Goal: Information Seeking & Learning: Stay updated

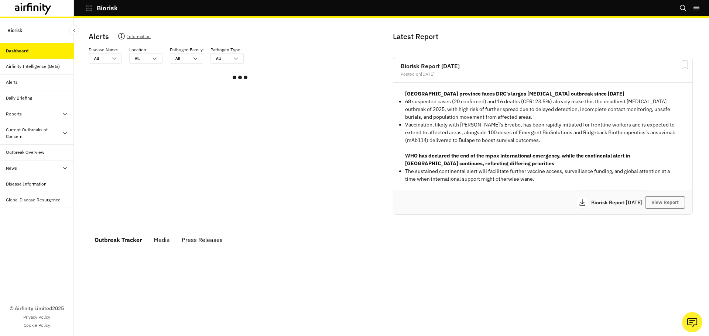
click at [22, 126] on div "Current Outbreaks of Concern" at bounding box center [37, 133] width 74 height 23
click at [25, 106] on div "Daily Briefing" at bounding box center [37, 98] width 74 height 16
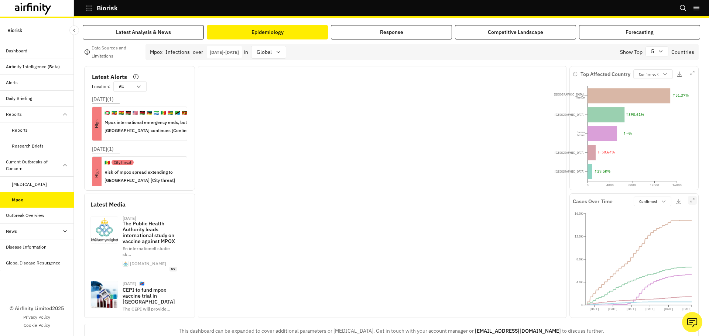
click at [689, 204] on button "button" at bounding box center [692, 200] width 9 height 9
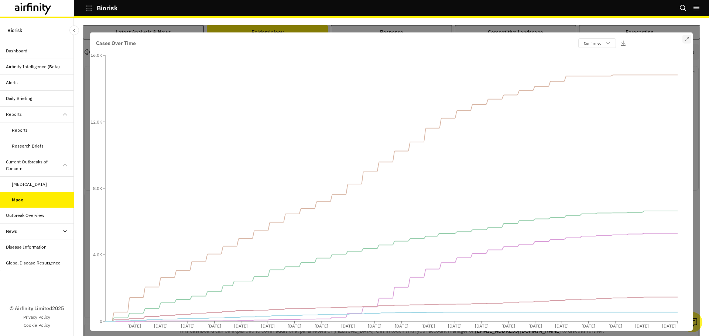
click at [682, 38] on button "button" at bounding box center [686, 39] width 9 height 9
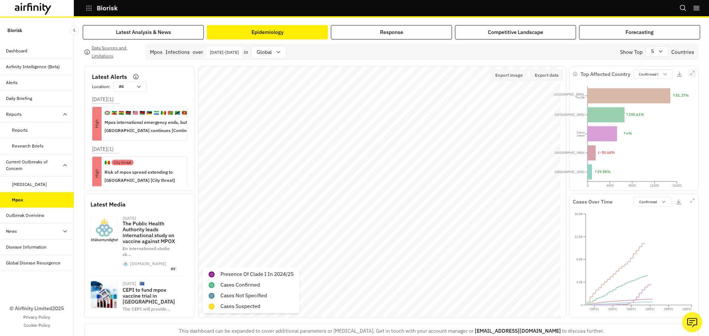
click at [688, 73] on button "button" at bounding box center [692, 73] width 9 height 9
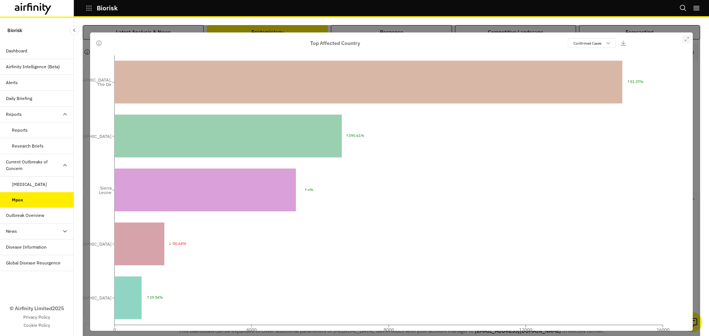
click at [684, 37] on icon "button" at bounding box center [686, 39] width 4 height 4
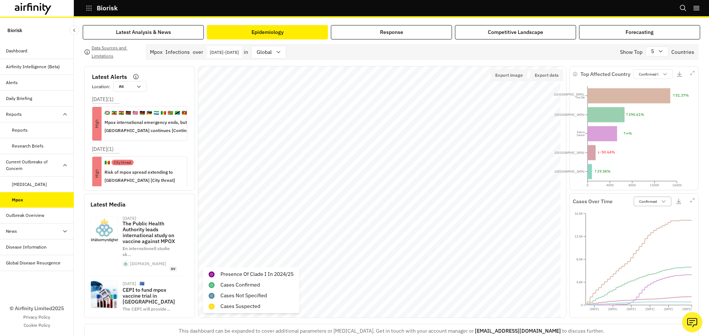
click at [643, 202] on p "Confirmed" at bounding box center [648, 202] width 18 height 6
click at [651, 73] on p "Confirmed Cases" at bounding box center [653, 75] width 28 height 6
click at [385, 29] on div "Response" at bounding box center [391, 32] width 23 height 8
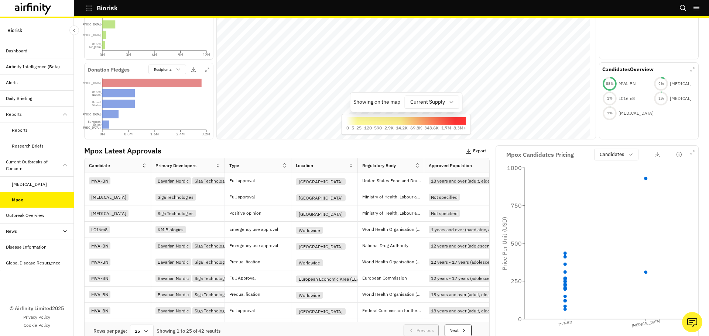
scroll to position [195, 0]
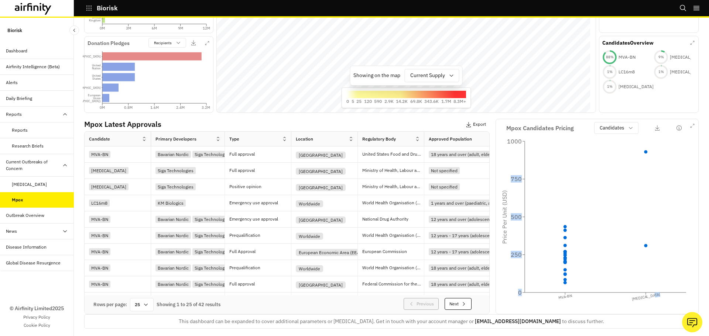
drag, startPoint x: 537, startPoint y: 159, endPoint x: 685, endPoint y: 209, distance: 156.1
click at [687, 211] on icon "MVA-BN Tecovirimat 0 250 500 750 1000 Price Per Unit (USD)" at bounding box center [596, 222] width 195 height 177
click at [590, 177] on icon "MVA-BN Tecovirimat 0 250 500 750 1000 Price Per Unit (USD)" at bounding box center [596, 222] width 195 height 177
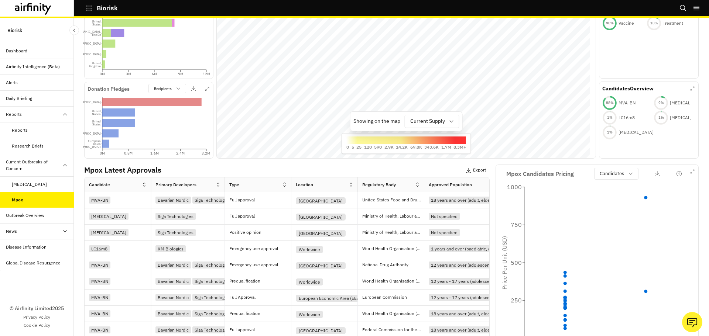
scroll to position [0, 0]
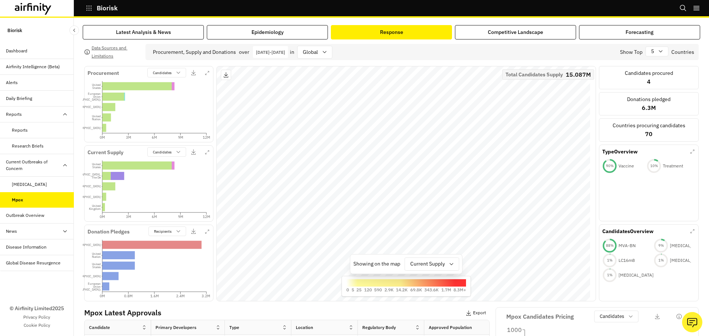
click at [507, 20] on div "Latest Analysis & News Epidemiology Response Competitive Landscape Forecasting …" at bounding box center [391, 177] width 635 height 319
click at [505, 34] on div "Competitive Landscape" at bounding box center [515, 32] width 55 height 8
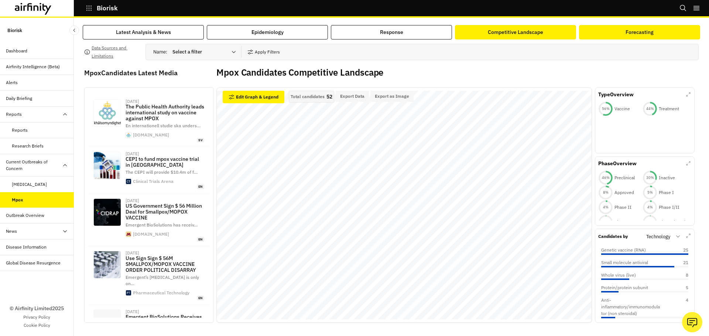
click at [643, 32] on div "Forecasting" at bounding box center [639, 32] width 28 height 8
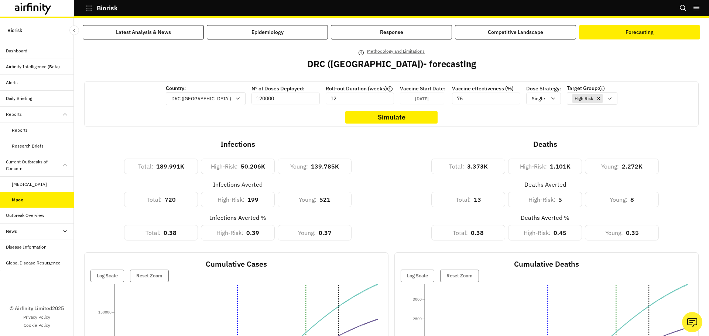
drag, startPoint x: 274, startPoint y: 102, endPoint x: 269, endPoint y: 102, distance: 4.4
click at [268, 102] on input "120000" at bounding box center [285, 99] width 68 height 12
drag, startPoint x: 327, startPoint y: 99, endPoint x: 365, endPoint y: 97, distance: 38.1
click at [365, 97] on input "12" at bounding box center [360, 99] width 68 height 12
click at [415, 97] on p "Jun 29th 2025" at bounding box center [422, 99] width 14 height 6
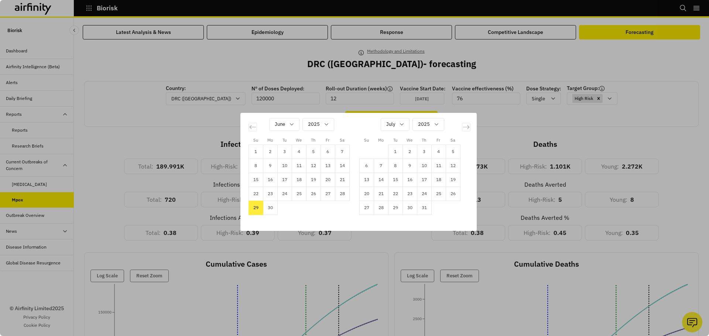
click at [507, 99] on div "Su Mo Tu We Th Fr Sa Su Mo Tu We Th Fr Sa May 2025 1 2 3 4 5 6 7 8 9 10 11 12 1…" at bounding box center [354, 168] width 709 height 336
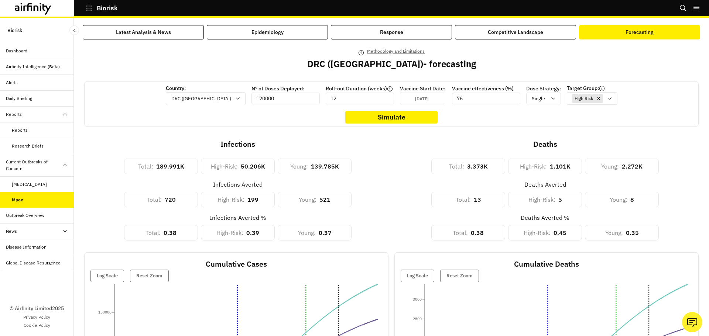
drag, startPoint x: 459, startPoint y: 99, endPoint x: 418, endPoint y: 99, distance: 41.0
click at [418, 99] on div "Country: DRC (Congo) Nº of Doses Deployed: 120000 Roll-out Duration (weeks) 12 …" at bounding box center [391, 95] width 457 height 21
click at [526, 103] on div "Single" at bounding box center [538, 98] width 24 height 9
click at [642, 104] on div "Country: DRC (Congo) Nº of Doses Deployed: 120000 Roll-out Duration (weeks) 12 …" at bounding box center [391, 104] width 614 height 46
click at [140, 62] on div "Methodology and Limitations DRC (Congo) - forecasting" at bounding box center [391, 64] width 614 height 34
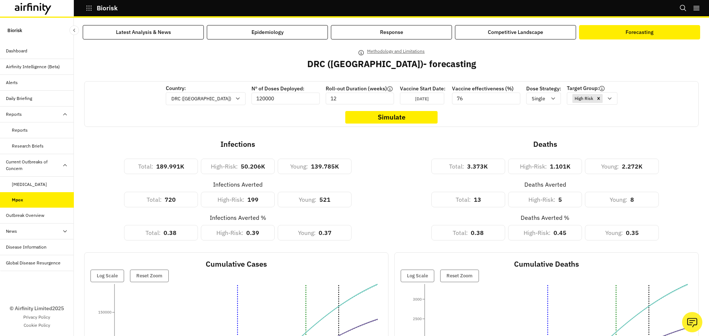
click at [34, 128] on div "Reports" at bounding box center [43, 130] width 62 height 7
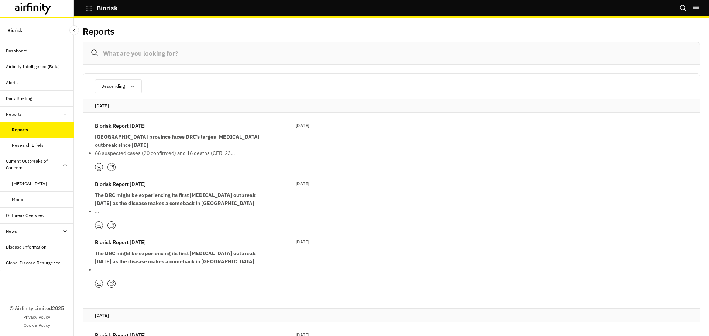
click at [111, 165] on icon at bounding box center [111, 167] width 5 height 5
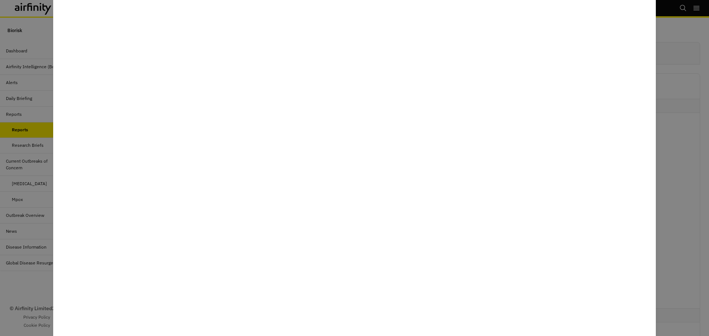
click at [677, 205] on div at bounding box center [354, 168] width 709 height 336
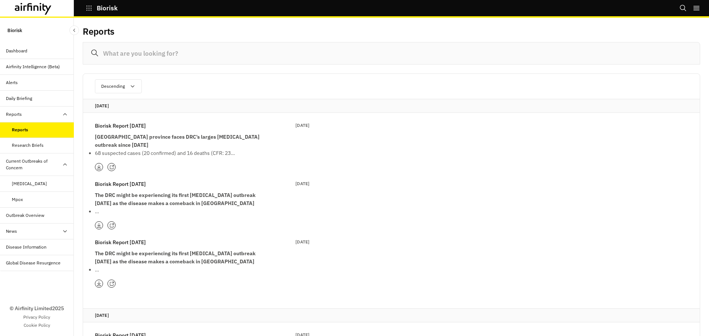
click at [111, 282] on icon at bounding box center [111, 284] width 5 height 5
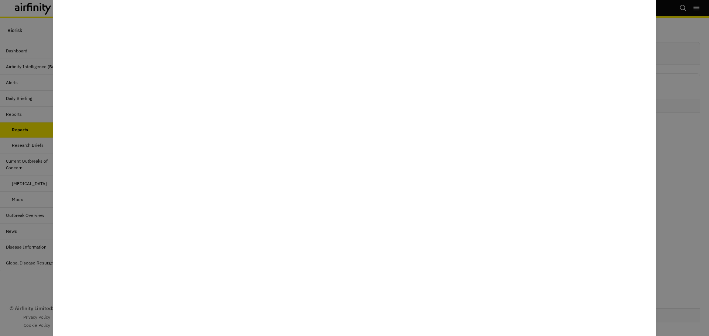
click at [38, 286] on div at bounding box center [354, 168] width 709 height 336
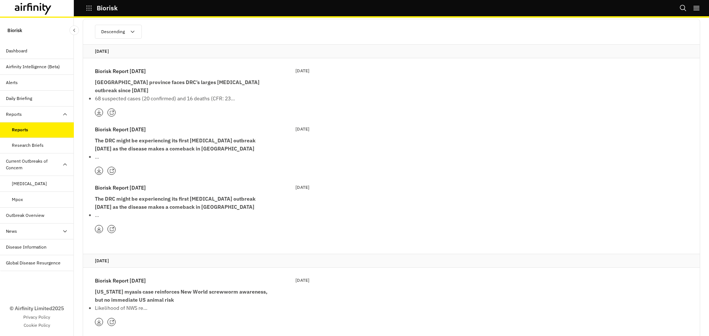
scroll to position [74, 0]
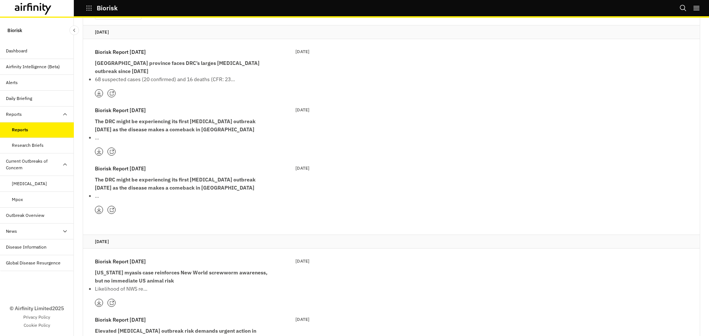
click at [111, 208] on icon at bounding box center [111, 210] width 5 height 5
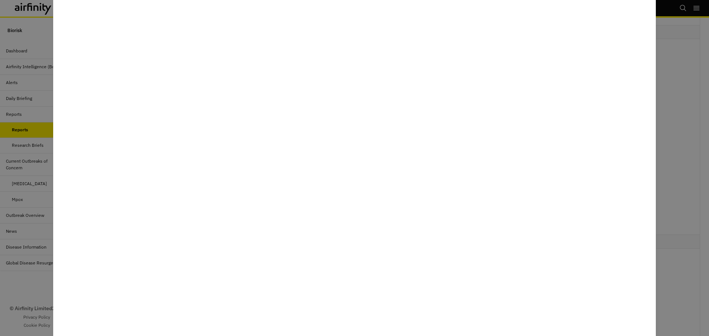
click at [42, 290] on div at bounding box center [354, 168] width 709 height 336
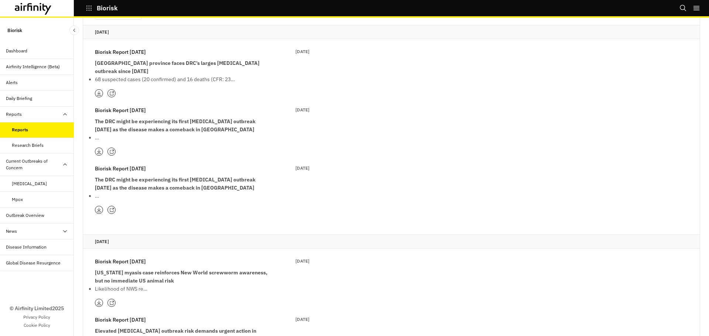
click at [113, 150] on icon at bounding box center [111, 152] width 5 height 5
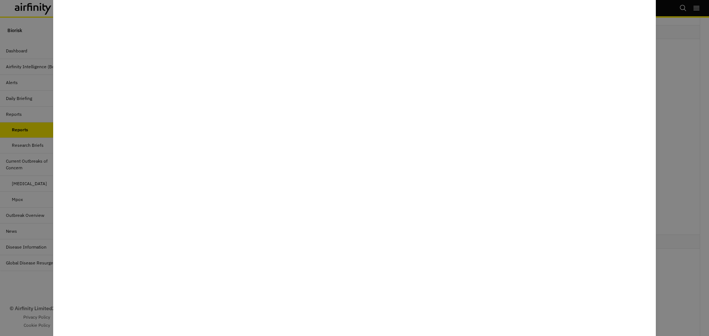
click at [38, 281] on div at bounding box center [354, 168] width 709 height 336
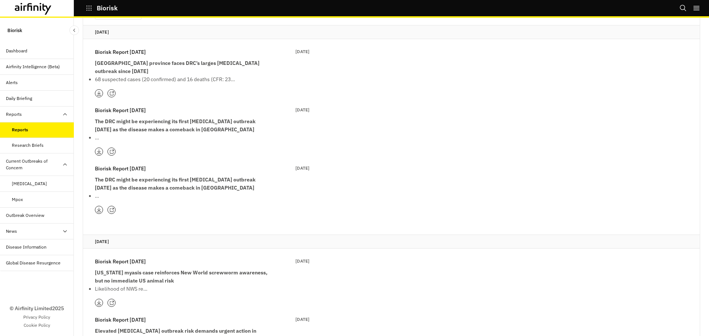
click at [134, 176] on p "The DRC might be experiencing its first Ebola outbreak in 3 years as the diseas…" at bounding box center [183, 184] width 177 height 16
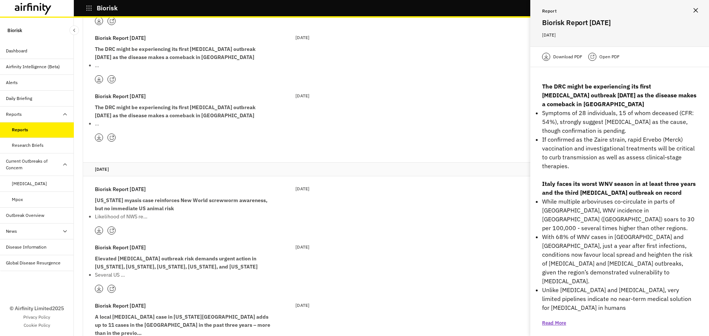
scroll to position [148, 0]
click at [166, 50] on strong "The DRC might be experiencing its first Ebola outbreak in 3 years as the diseas…" at bounding box center [175, 51] width 161 height 15
click at [210, 105] on p "The DRC might be experiencing its first Ebola outbreak in 3 years as the diseas…" at bounding box center [183, 110] width 177 height 16
click at [198, 50] on strong "The DRC might be experiencing its first Ebola outbreak in 3 years as the diseas…" at bounding box center [175, 51] width 161 height 15
click at [693, 8] on button "Close" at bounding box center [696, 10] width 12 height 12
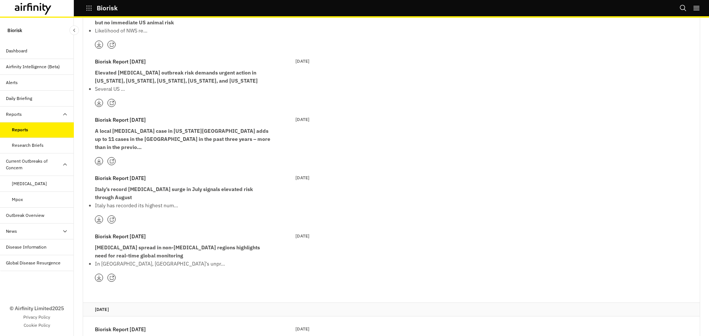
scroll to position [0, 0]
